Goal: Information Seeking & Learning: Learn about a topic

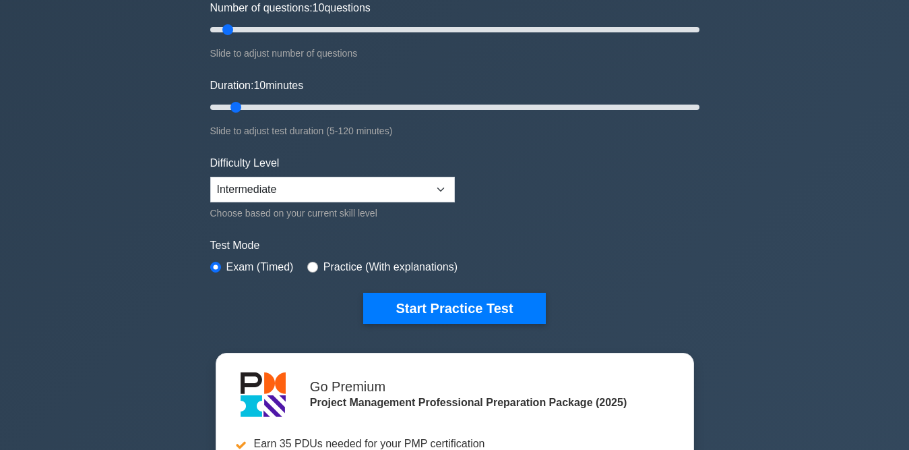
scroll to position [202, 0]
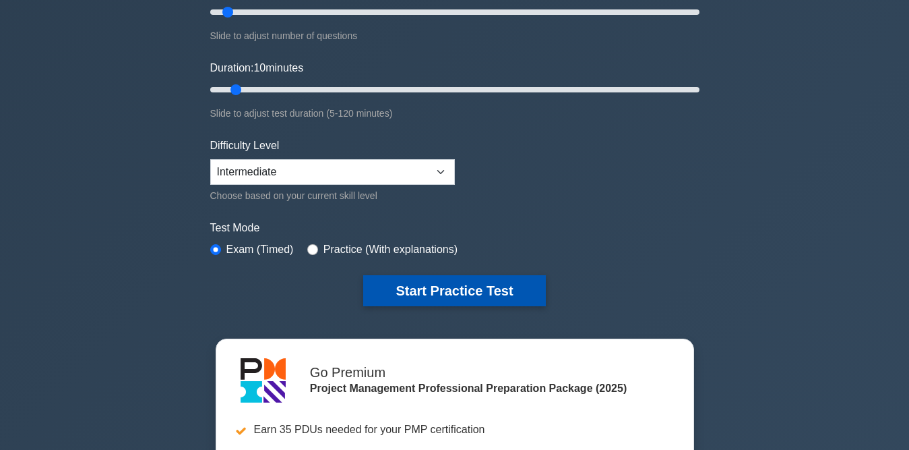
click at [459, 286] on button "Start Practice Test" at bounding box center [454, 290] width 182 height 31
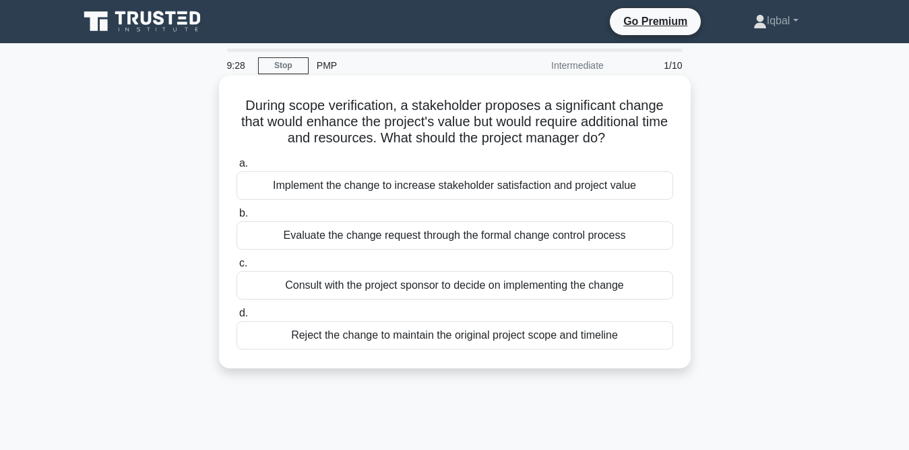
click at [451, 241] on div "Evaluate the change request through the formal change control process" at bounding box center [455, 235] width 437 height 28
click at [237, 218] on input "b. Evaluate the change request through the formal change control process" at bounding box center [237, 213] width 0 height 9
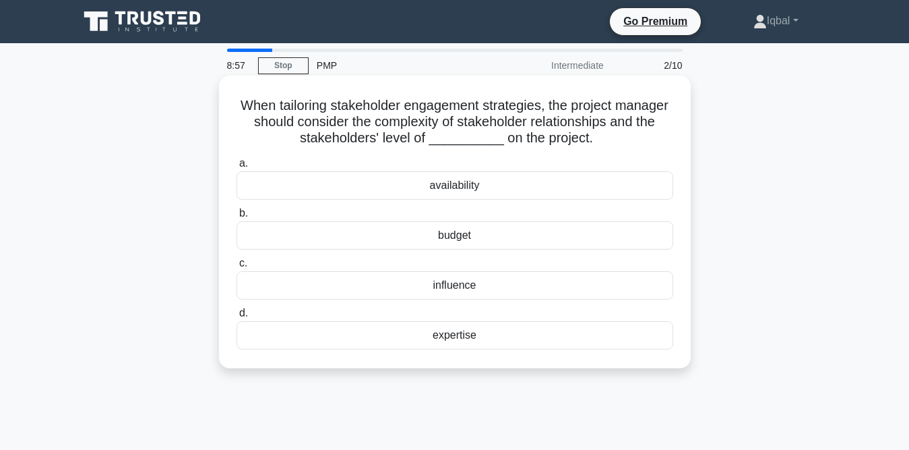
click at [459, 335] on div "expertise" at bounding box center [455, 335] width 437 height 28
click at [237, 317] on input "d. expertise" at bounding box center [237, 313] width 0 height 9
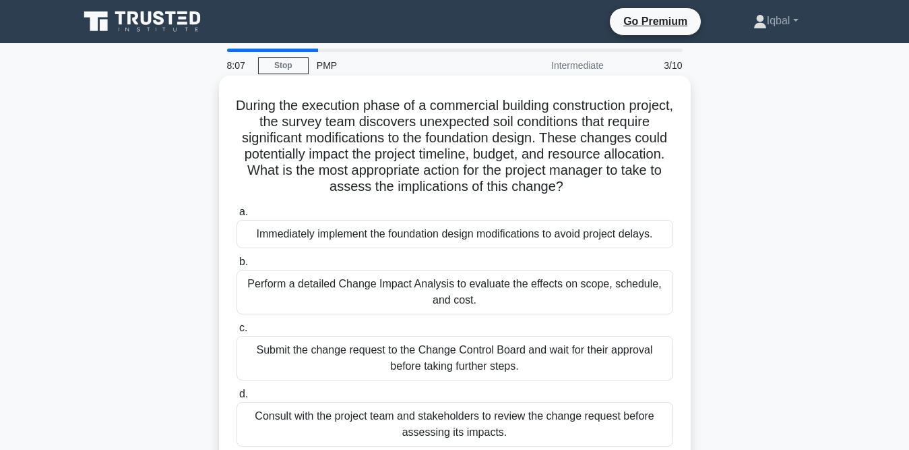
click at [475, 297] on div "Perform a detailed Change Impact Analysis to evaluate the effects on scope, sch…" at bounding box center [455, 292] width 437 height 44
click at [237, 266] on input "b. Perform a detailed Change Impact Analysis to evaluate the effects on scope, …" at bounding box center [237, 261] width 0 height 9
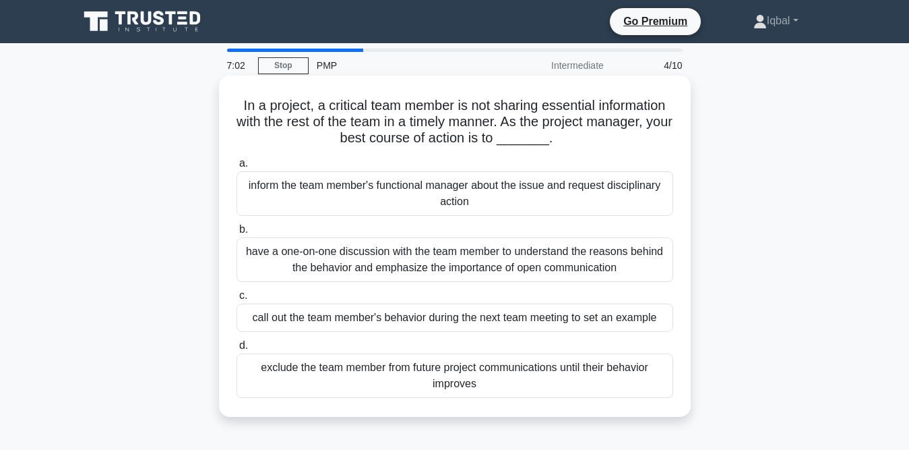
click at [396, 257] on div "have a one-on-one discussion with the team member to understand the reasons beh…" at bounding box center [455, 259] width 437 height 44
click at [237, 234] on input "b. have a one-on-one discussion with the team member to understand the reasons …" at bounding box center [237, 229] width 0 height 9
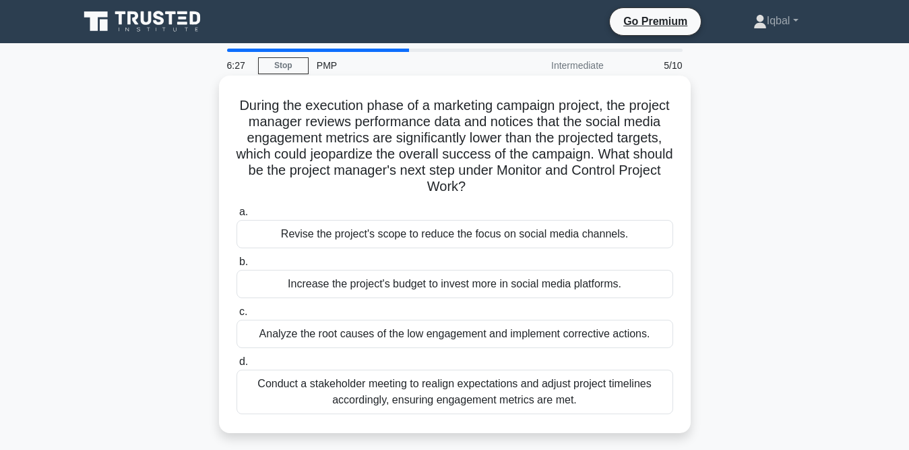
click at [548, 329] on div "Analyze the root causes of the low engagement and implement corrective actions." at bounding box center [455, 333] width 437 height 28
click at [237, 316] on input "c. Analyze the root causes of the low engagement and implement corrective actio…" at bounding box center [237, 311] width 0 height 9
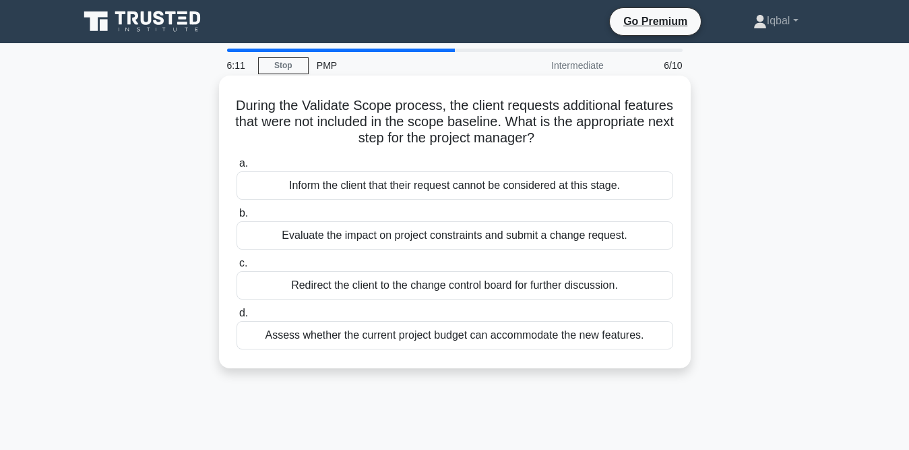
click at [640, 237] on div "Evaluate the impact on project constraints and submit a change request." at bounding box center [455, 235] width 437 height 28
click at [237, 218] on input "b. Evaluate the impact on project constraints and submit a change request." at bounding box center [237, 213] width 0 height 9
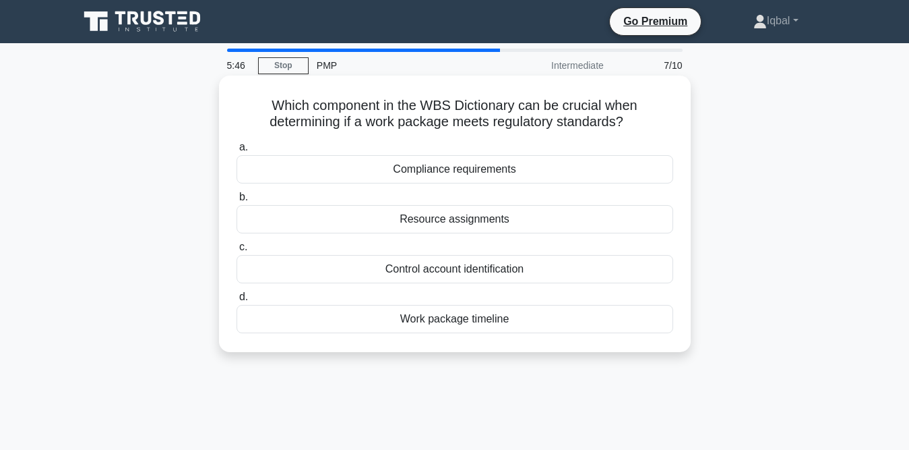
click at [471, 171] on div "Compliance requirements" at bounding box center [455, 169] width 437 height 28
click at [237, 152] on input "a. Compliance requirements" at bounding box center [237, 147] width 0 height 9
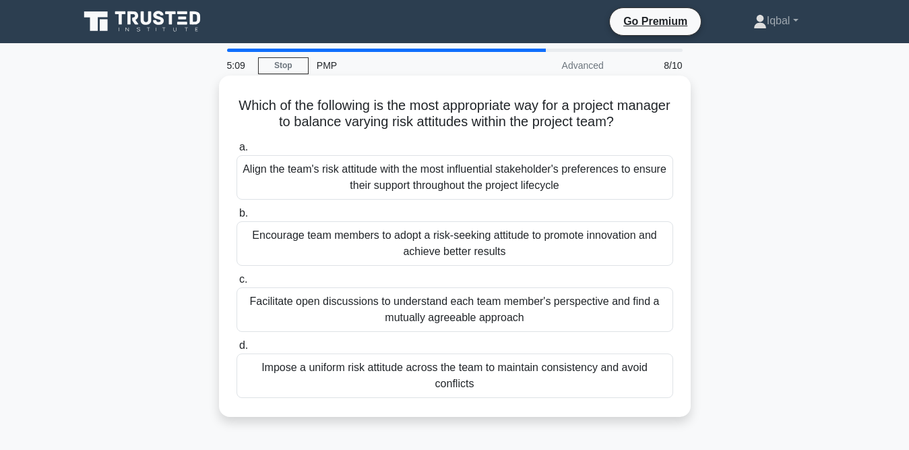
click at [481, 168] on div "Align the team's risk attitude with the most influential stakeholder's preferen…" at bounding box center [455, 177] width 437 height 44
click at [237, 152] on input "a. Align the team's risk attitude with the most influential stakeholder's prefe…" at bounding box center [237, 147] width 0 height 9
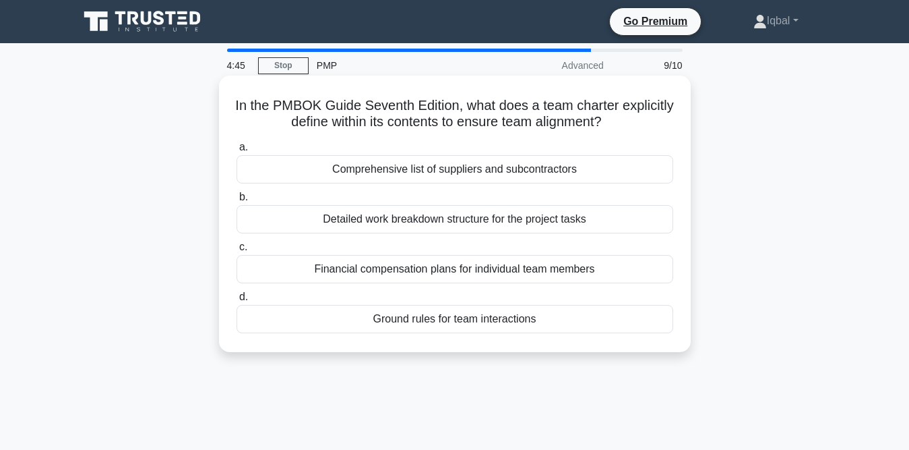
click at [510, 220] on div "Detailed work breakdown structure for the project tasks" at bounding box center [455, 219] width 437 height 28
click at [237, 202] on input "b. Detailed work breakdown structure for the project tasks" at bounding box center [237, 197] width 0 height 9
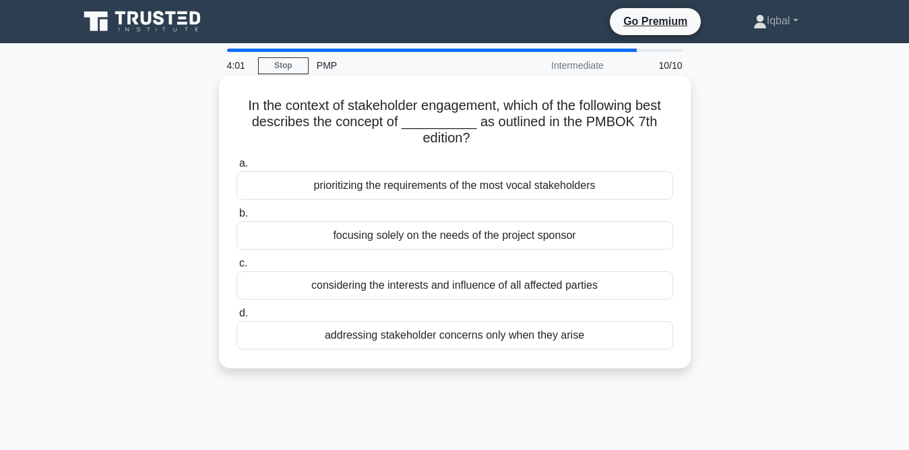
click at [444, 235] on div "focusing solely on the needs of the project sponsor" at bounding box center [455, 235] width 437 height 28
click at [237, 218] on input "b. focusing solely on the needs of the project sponsor" at bounding box center [237, 213] width 0 height 9
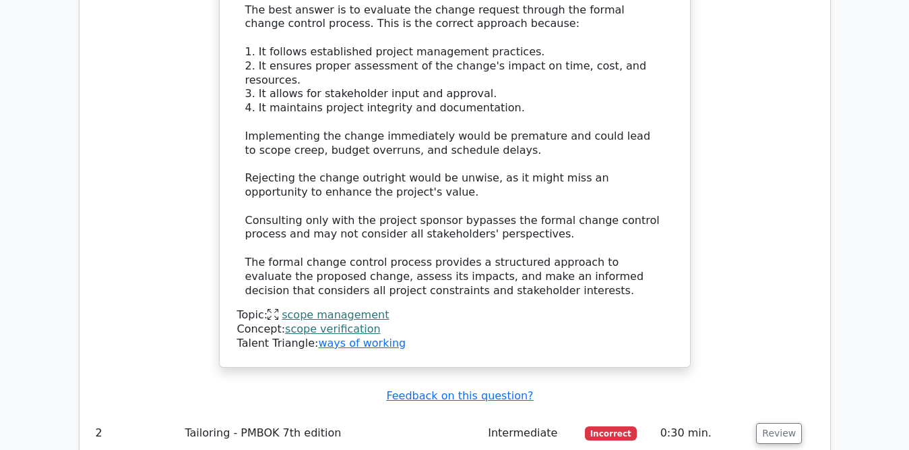
scroll to position [1550, 0]
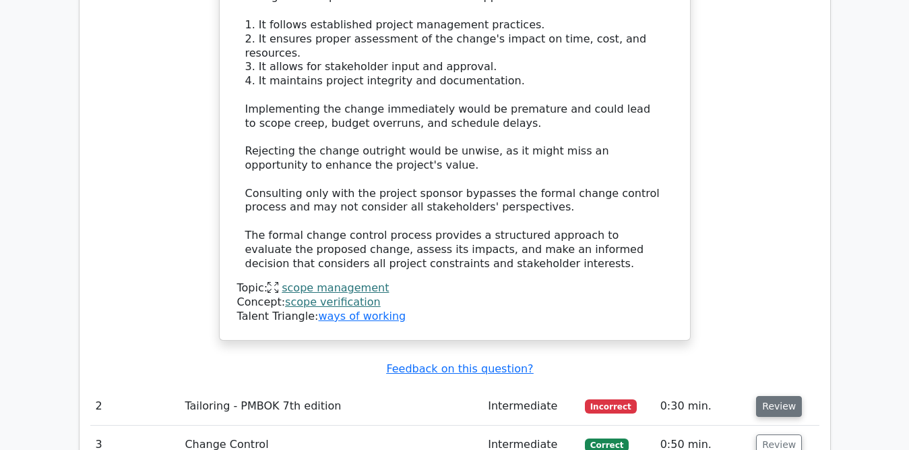
click at [766, 396] on button "Review" at bounding box center [779, 406] width 46 height 21
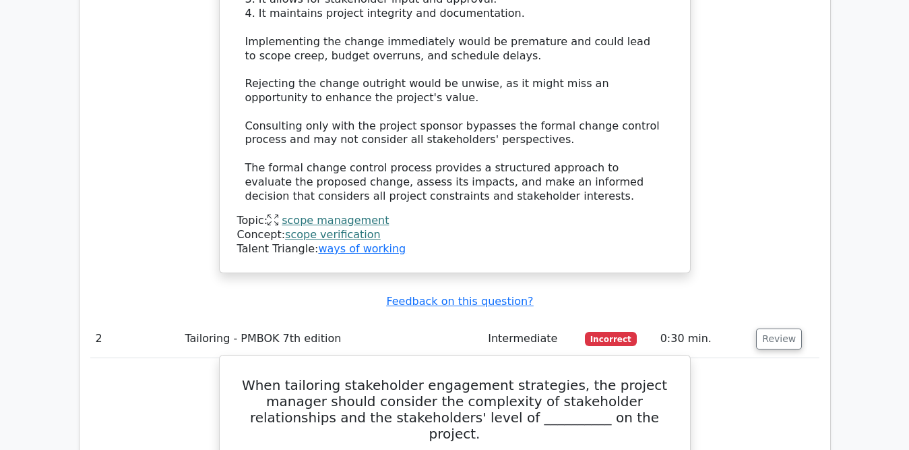
scroll to position [1685, 0]
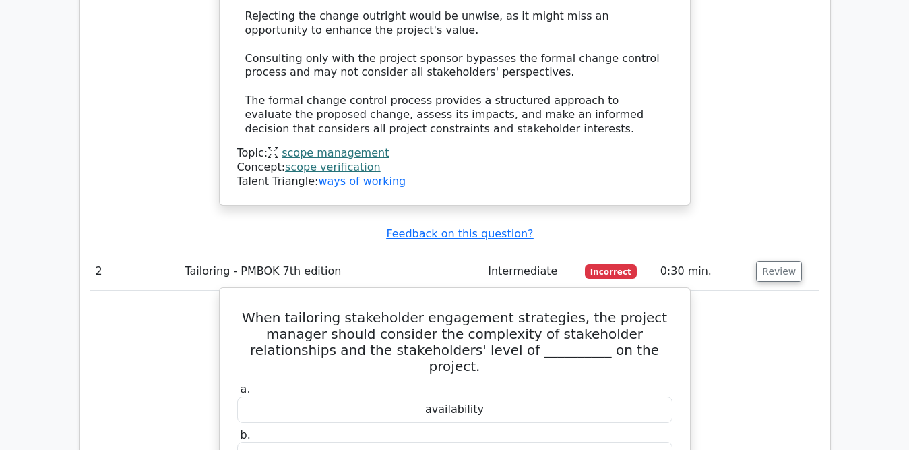
click at [458, 396] on div "availability" at bounding box center [454, 409] width 435 height 26
click at [460, 441] on div "budget" at bounding box center [454, 454] width 435 height 26
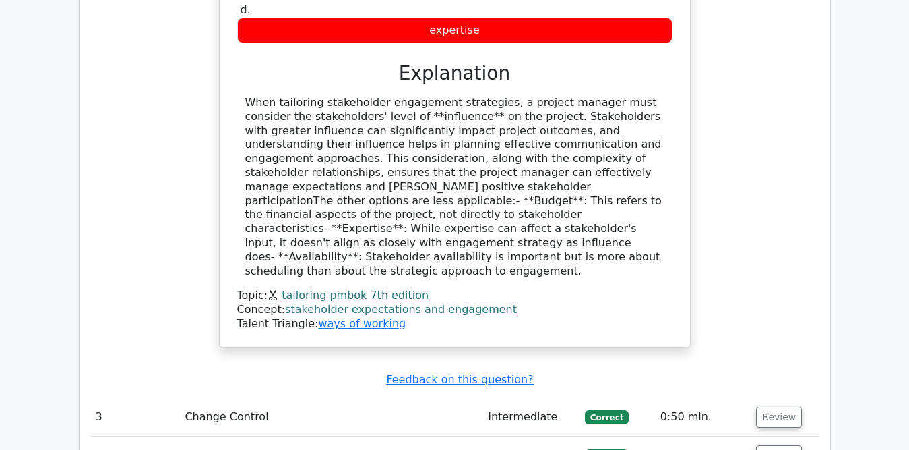
scroll to position [2224, 0]
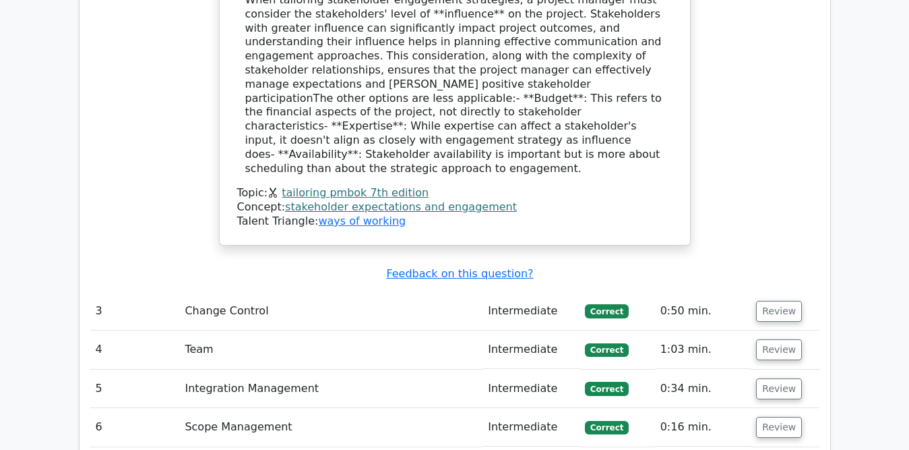
scroll to position [2292, 0]
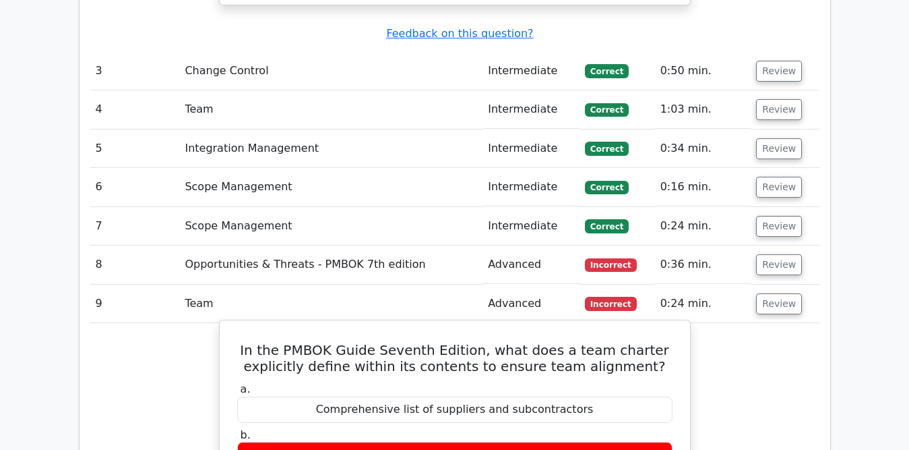
scroll to position [2561, 0]
